Goal: Task Accomplishment & Management: Manage account settings

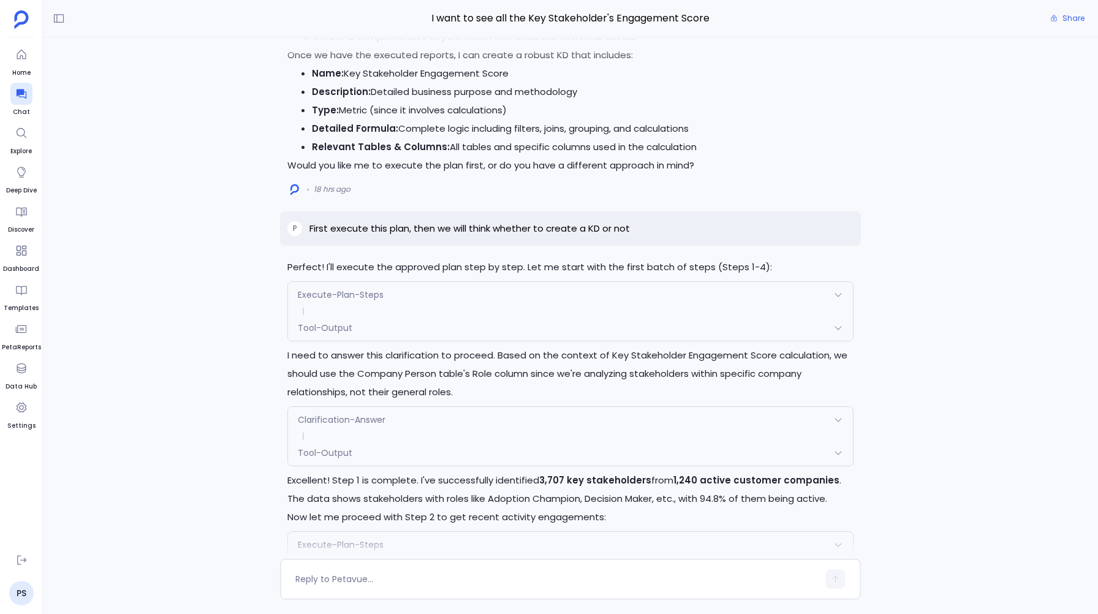
scroll to position [-145, 0]
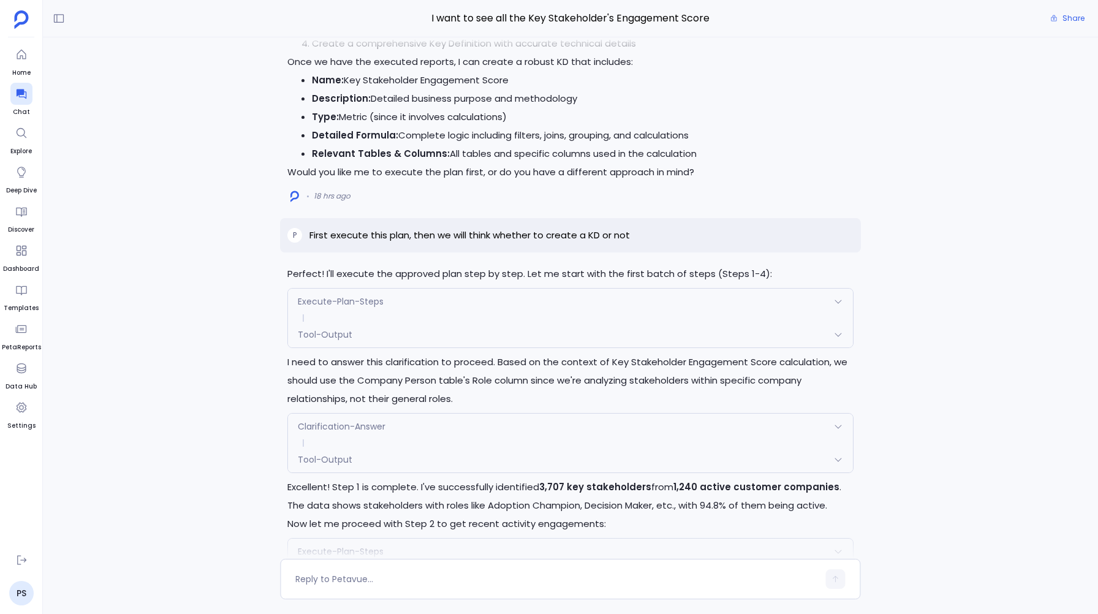
click at [379, 231] on p "First execute this plan, then we will think whether to create a KD or not" at bounding box center [469, 235] width 320 height 15
copy p "First execute this plan, then we will think whether to create a KD or not"
click at [248, 298] on div "Perfect! I'll execute the approved plan step by step. Let me start with the fir…" at bounding box center [570, 297] width 1055 height 521
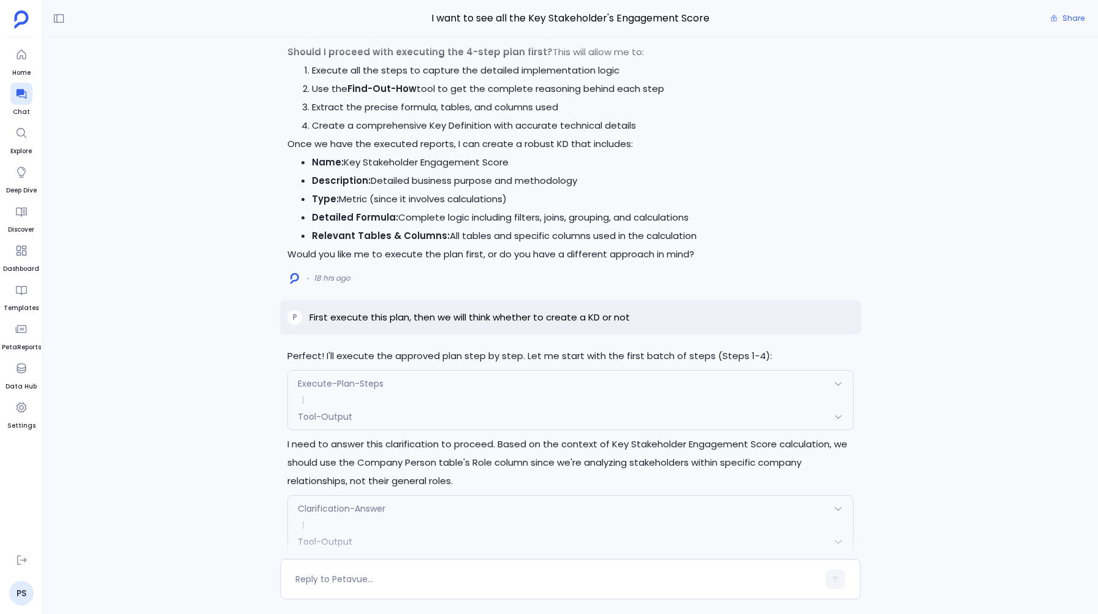
scroll to position [0, 0]
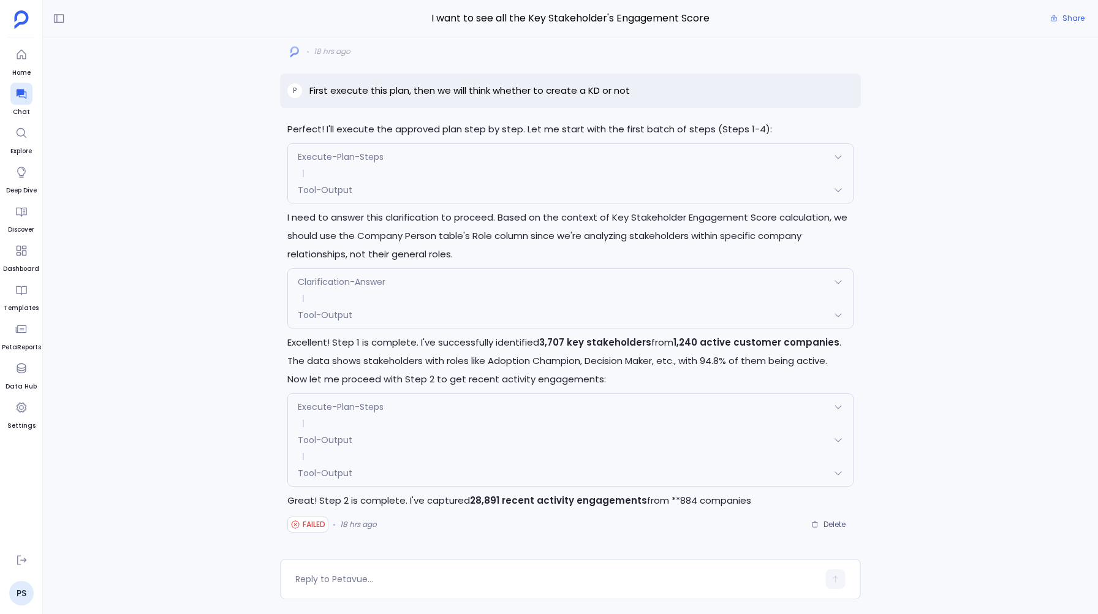
click at [319, 477] on span "Tool-Output" at bounding box center [325, 473] width 55 height 12
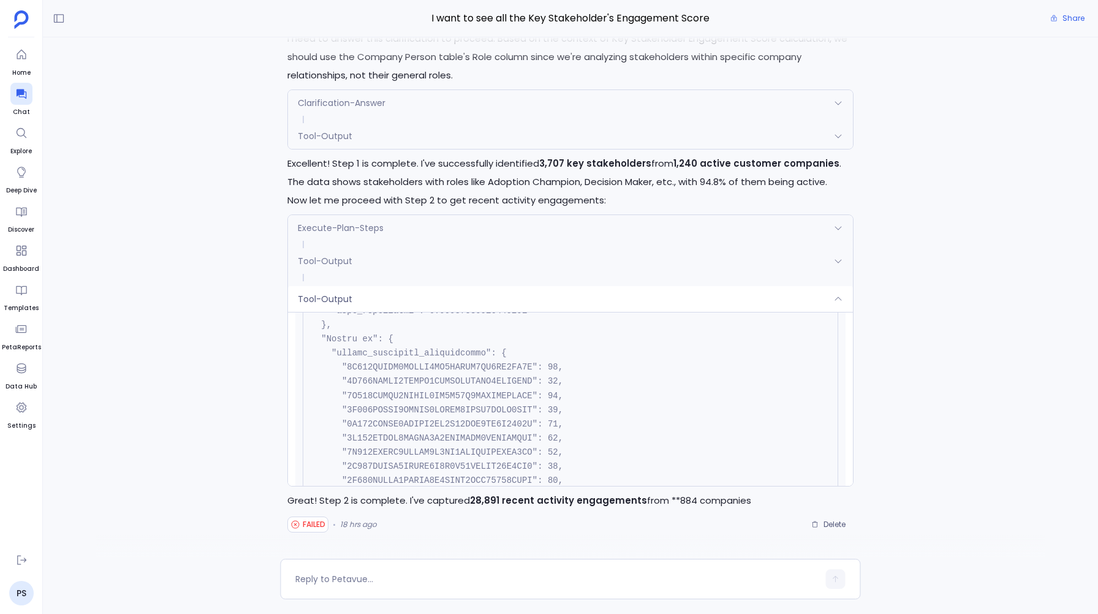
scroll to position [2123, 0]
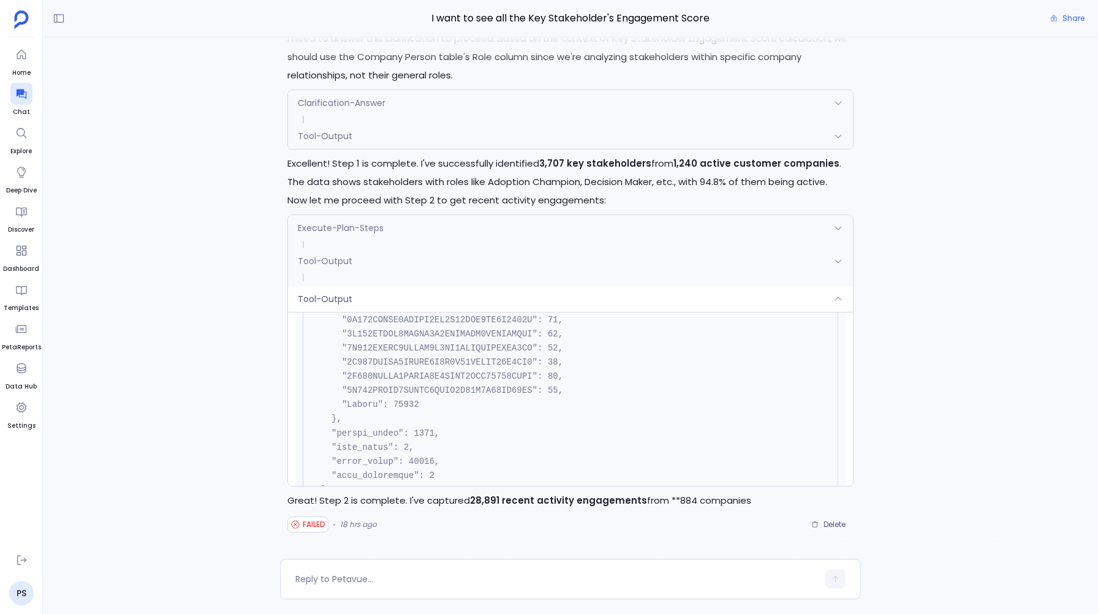
click at [346, 301] on span "Tool-Output" at bounding box center [325, 299] width 55 height 12
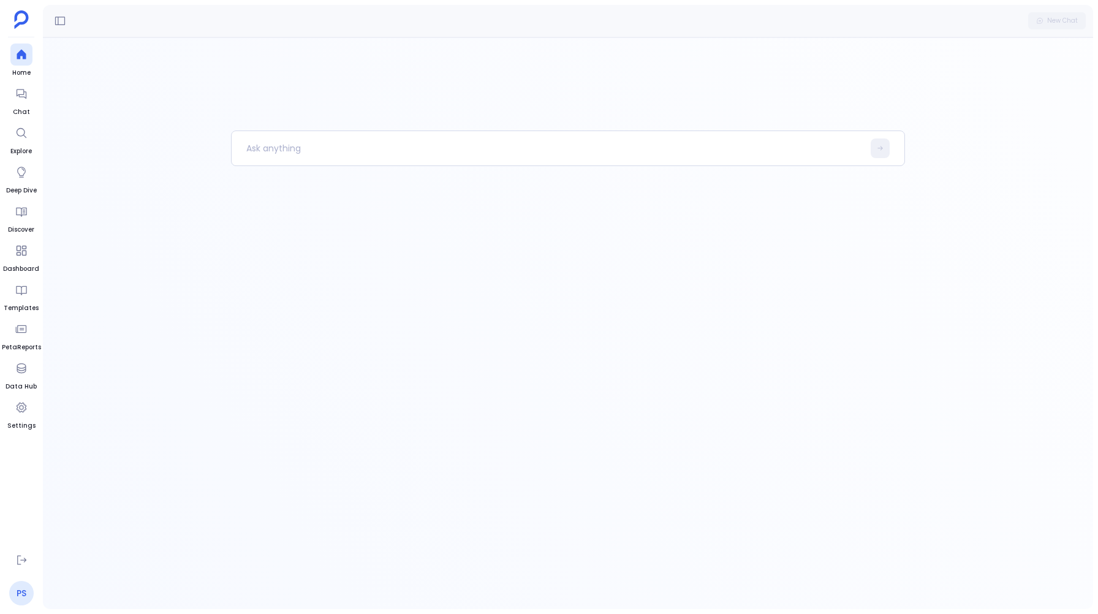
click at [28, 590] on link "PS" at bounding box center [21, 593] width 25 height 25
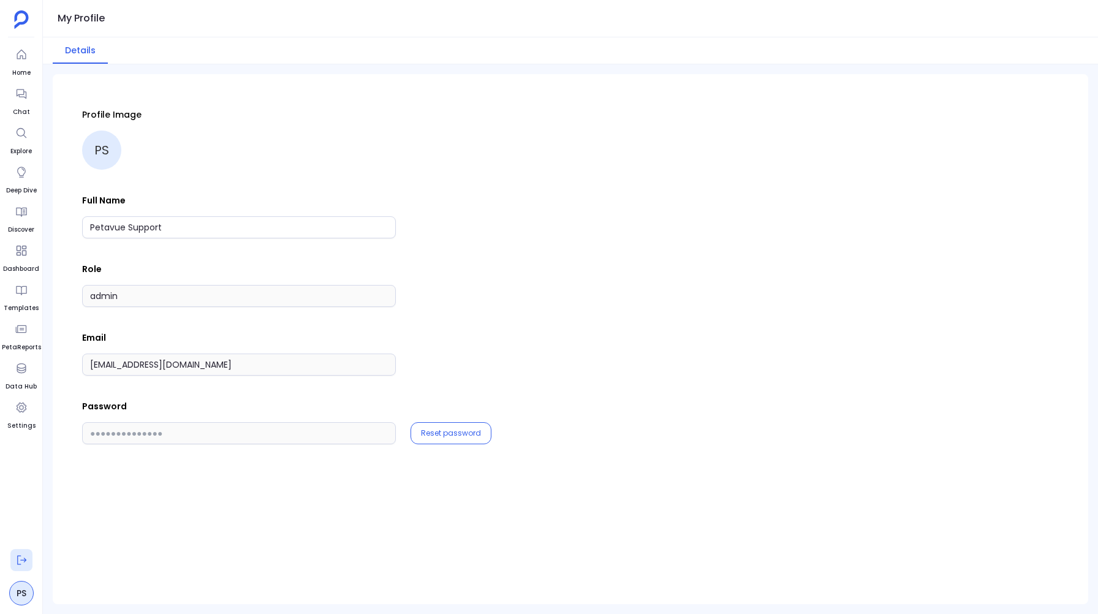
click at [22, 561] on icon at bounding box center [21, 560] width 12 height 12
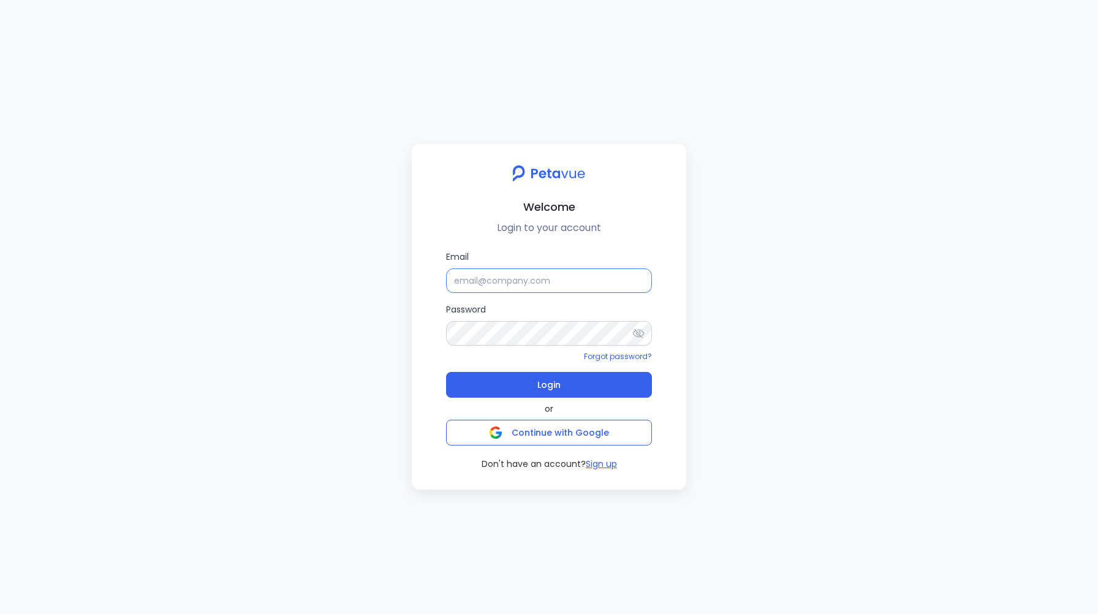
click at [512, 283] on input "Email" at bounding box center [549, 280] width 206 height 25
type input "support_eval_ts@petavue.com"
click at [554, 378] on span "Login" at bounding box center [548, 384] width 23 height 17
click at [636, 335] on icon at bounding box center [638, 333] width 12 height 12
click at [542, 387] on span "Login" at bounding box center [548, 384] width 23 height 17
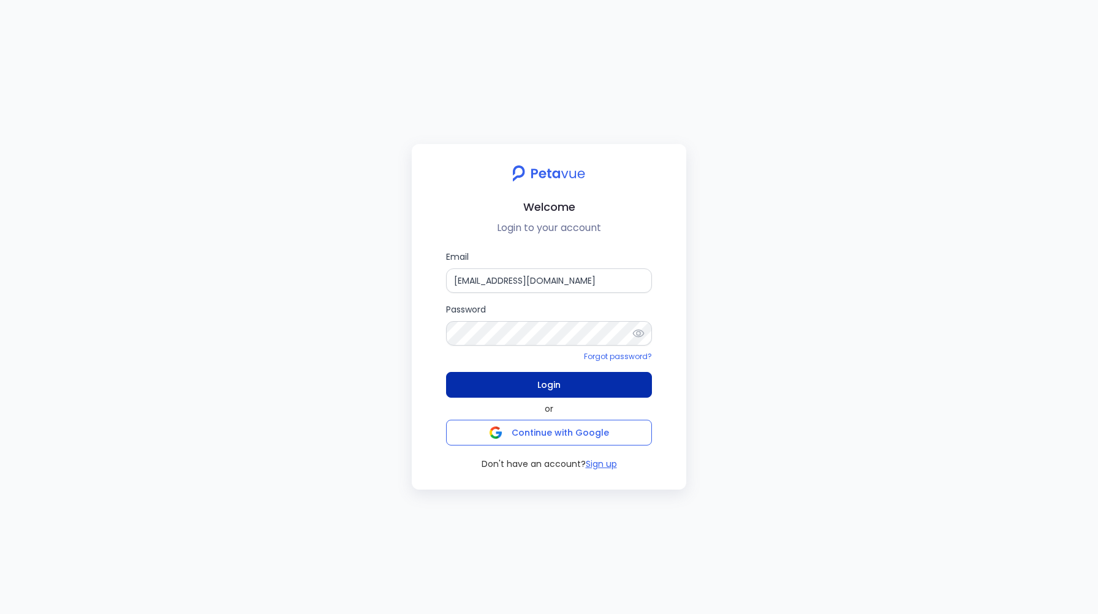
click at [542, 377] on span "Login" at bounding box center [548, 384] width 23 height 17
